Goal: Task Accomplishment & Management: Manage account settings

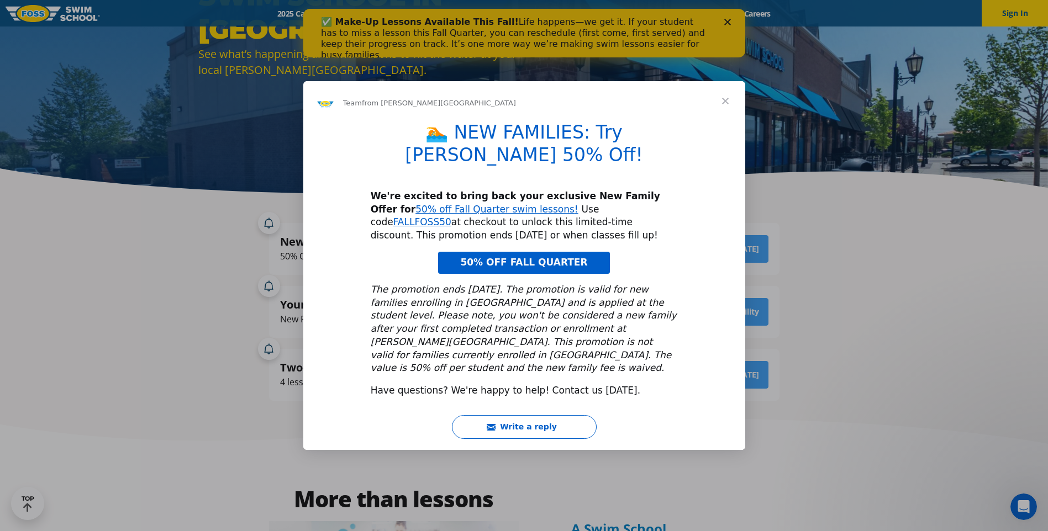
click at [721, 118] on span "Close" at bounding box center [725, 101] width 40 height 40
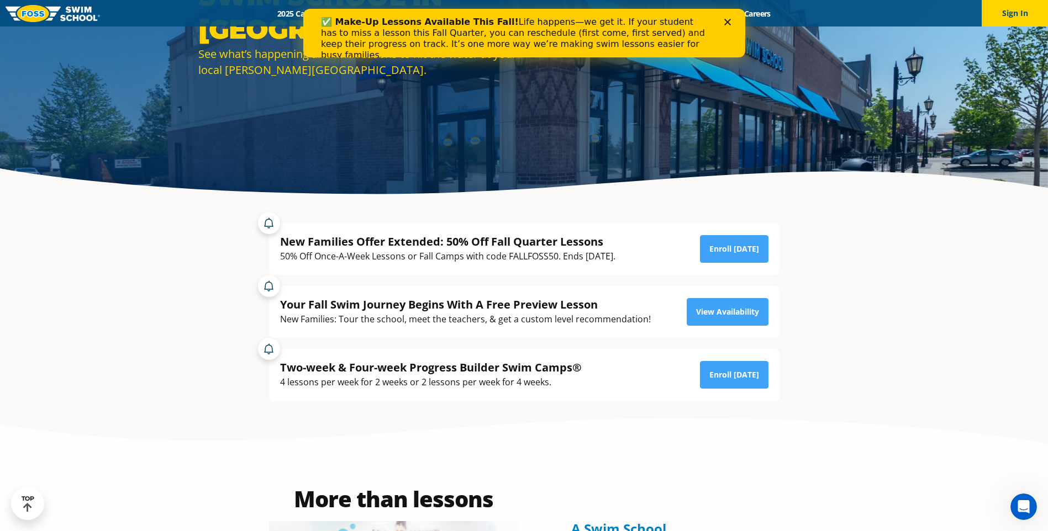
click at [727, 21] on polygon "Close" at bounding box center [727, 22] width 7 height 7
click at [727, 19] on icon "Close" at bounding box center [727, 22] width 7 height 7
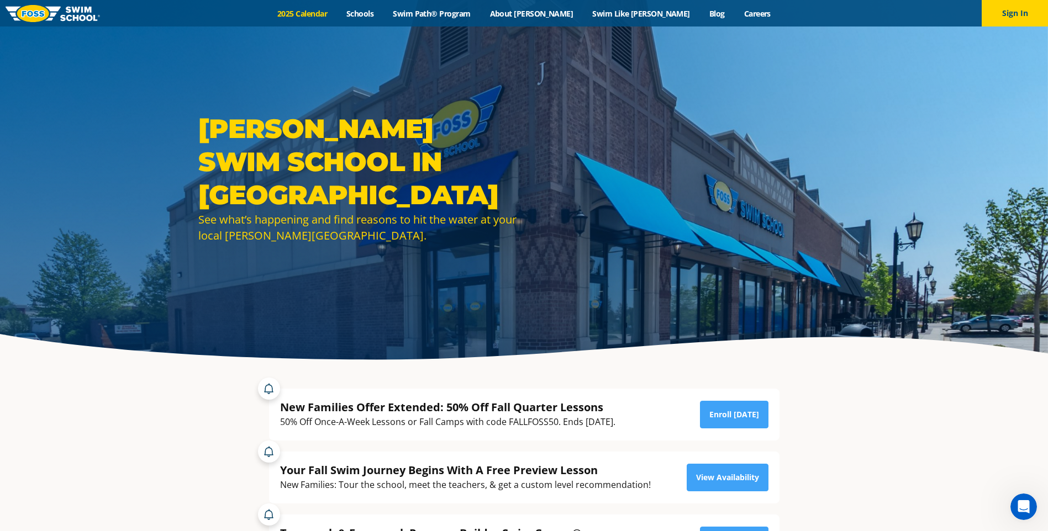
click at [337, 13] on link "2025 Calendar" at bounding box center [302, 13] width 69 height 10
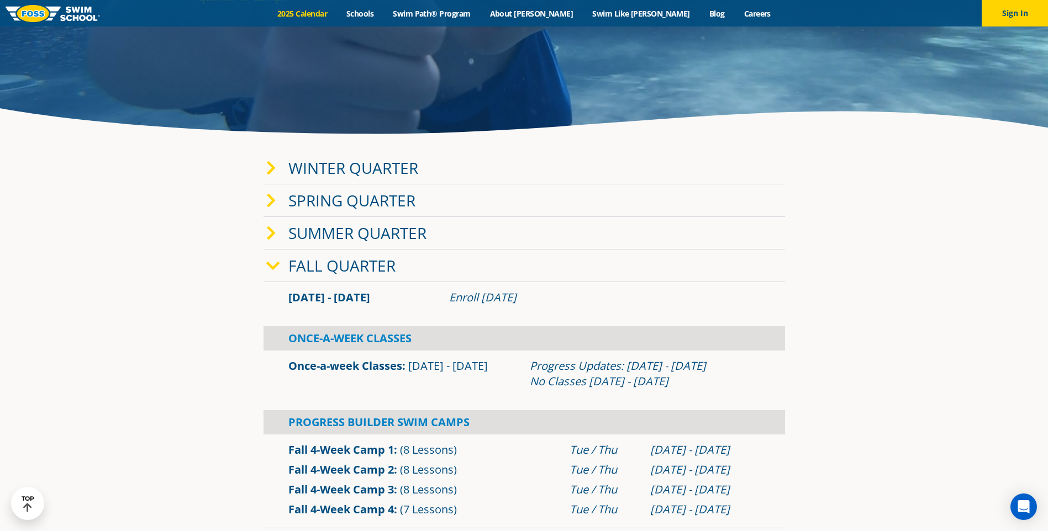
scroll to position [55, 0]
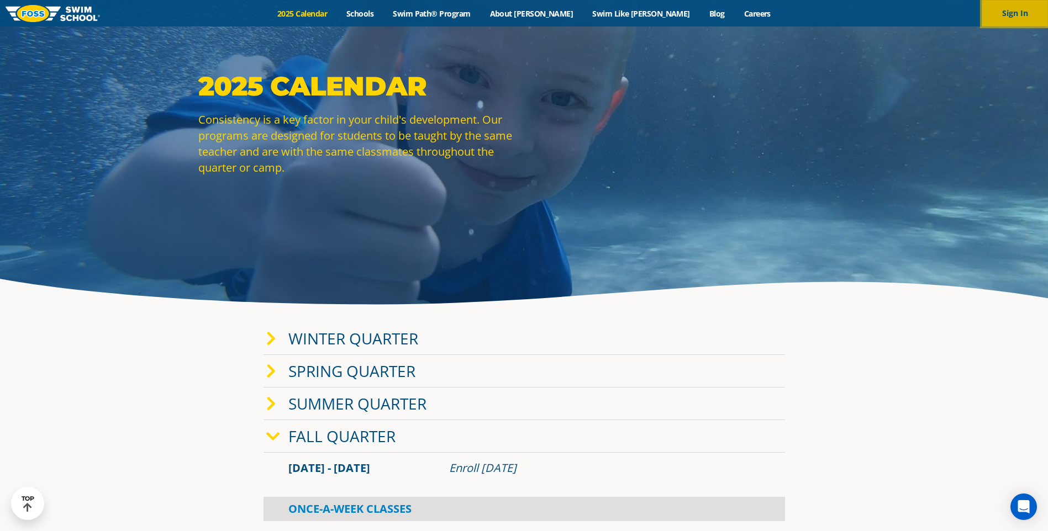
click at [1005, 13] on button "Sign In" at bounding box center [1014, 13] width 66 height 27
